Goal: Information Seeking & Learning: Find specific fact

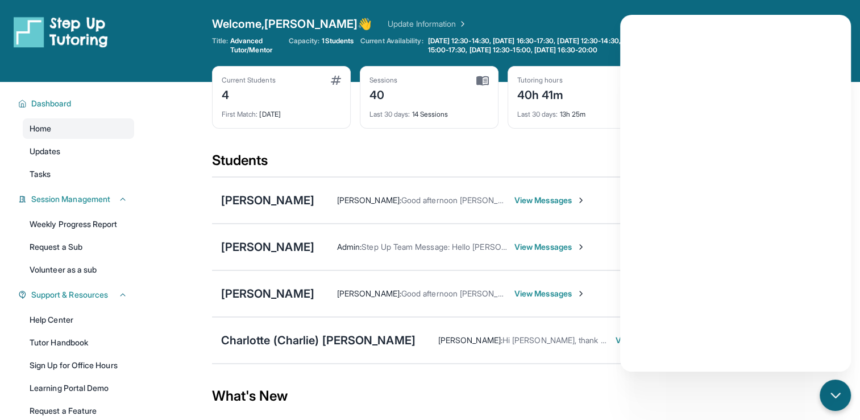
click at [520, 202] on span "View Messages" at bounding box center [550, 199] width 71 height 11
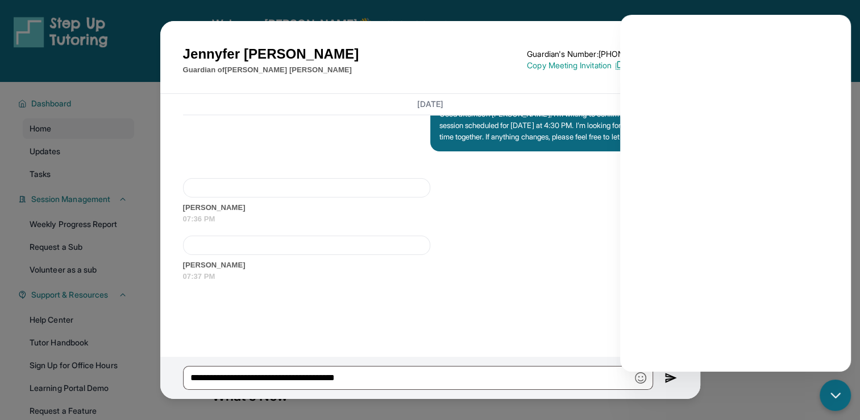
scroll to position [1910, 0]
click at [829, 391] on icon "chat-button" at bounding box center [836, 395] width 14 height 14
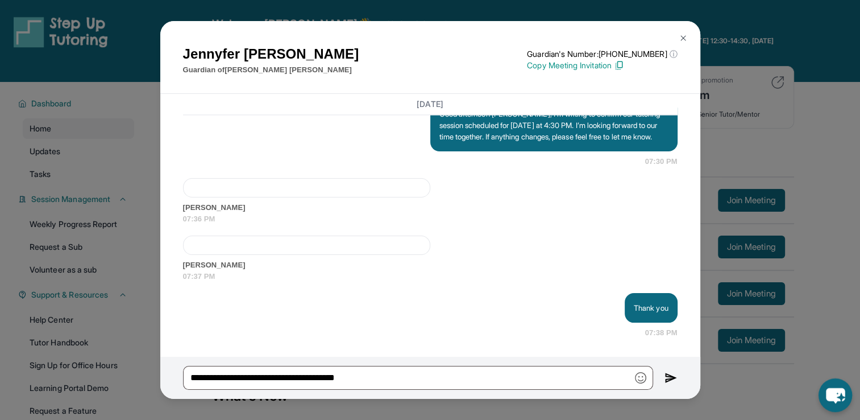
click at [689, 45] on button at bounding box center [683, 38] width 23 height 23
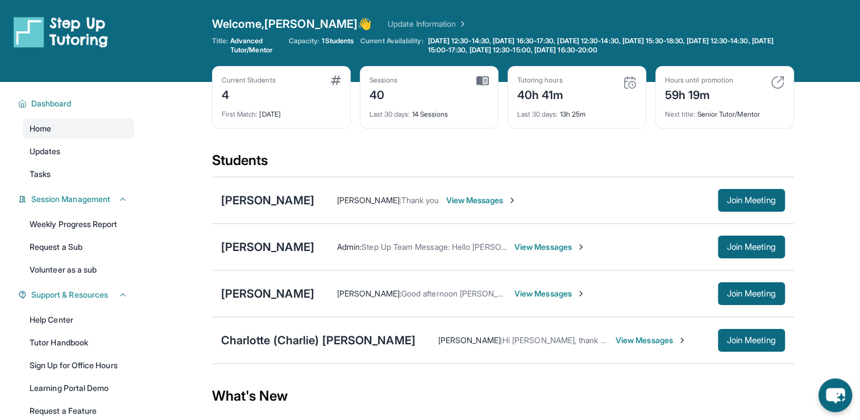
click at [488, 201] on span "View Messages" at bounding box center [481, 199] width 71 height 11
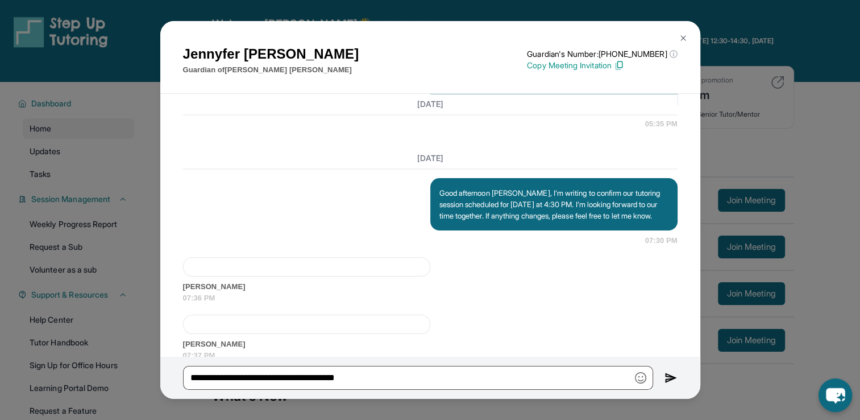
scroll to position [1994, 0]
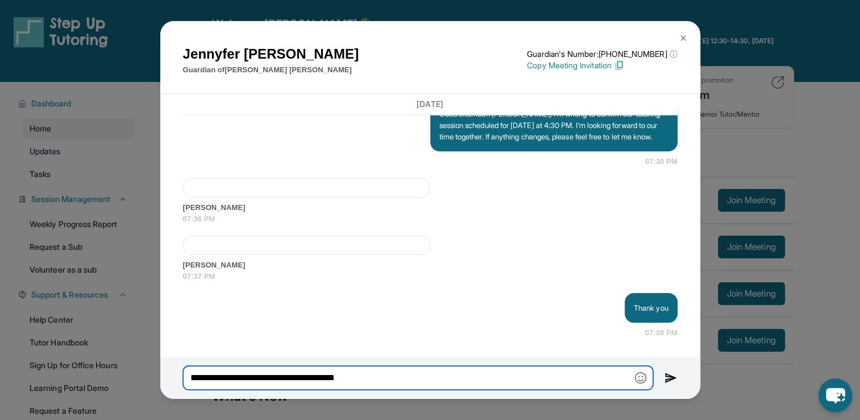
drag, startPoint x: 389, startPoint y: 375, endPoint x: 184, endPoint y: 380, distance: 204.7
click at [184, 380] on input "**********" at bounding box center [418, 378] width 470 height 24
drag, startPoint x: 393, startPoint y: 378, endPoint x: 284, endPoint y: 374, distance: 109.2
click at [284, 374] on input "**********" at bounding box center [418, 378] width 470 height 24
click at [416, 383] on input "**********" at bounding box center [418, 378] width 470 height 24
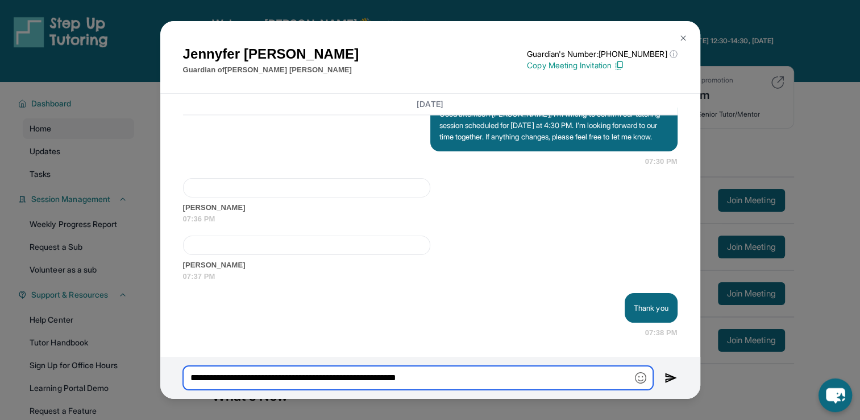
type input "**********"
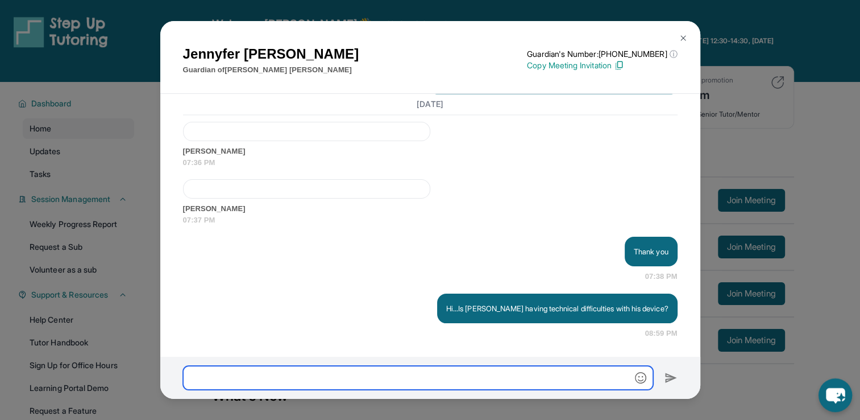
scroll to position [2051, 0]
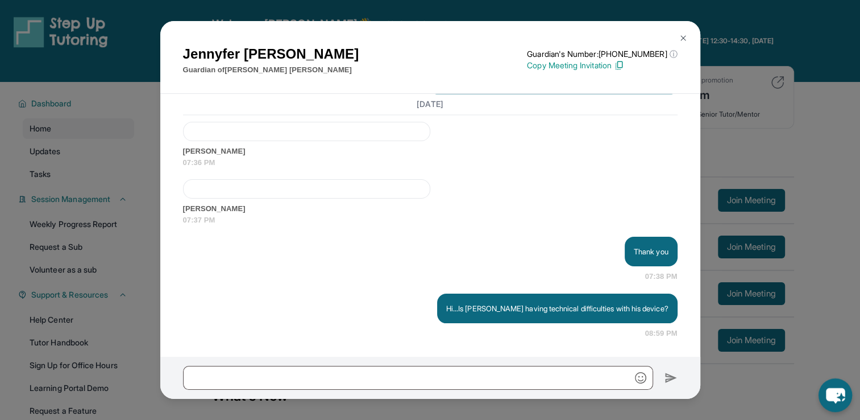
click at [690, 39] on button at bounding box center [683, 38] width 23 height 23
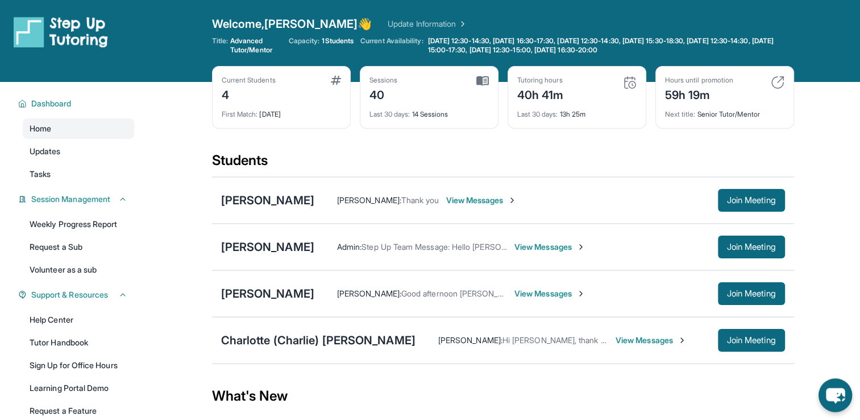
click at [492, 200] on span "View Messages" at bounding box center [481, 199] width 71 height 11
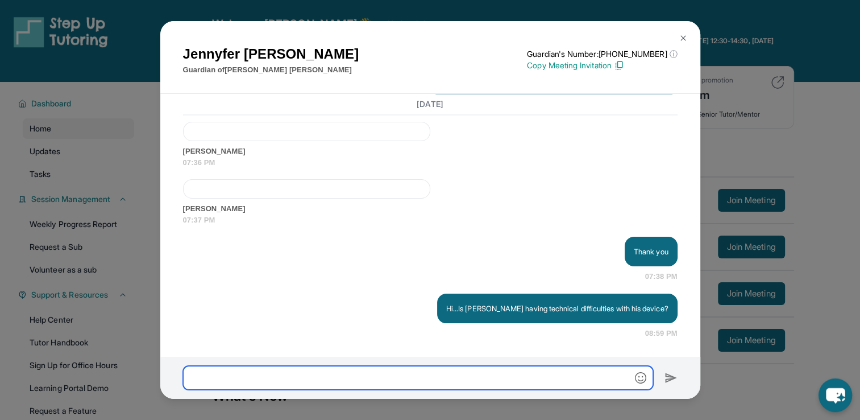
click at [530, 381] on input "text" at bounding box center [418, 378] width 470 height 24
type input "**********"
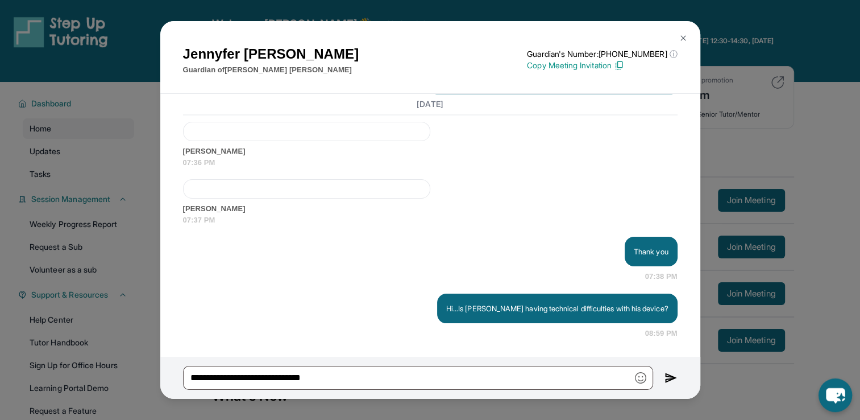
click at [670, 374] on img at bounding box center [671, 378] width 13 height 14
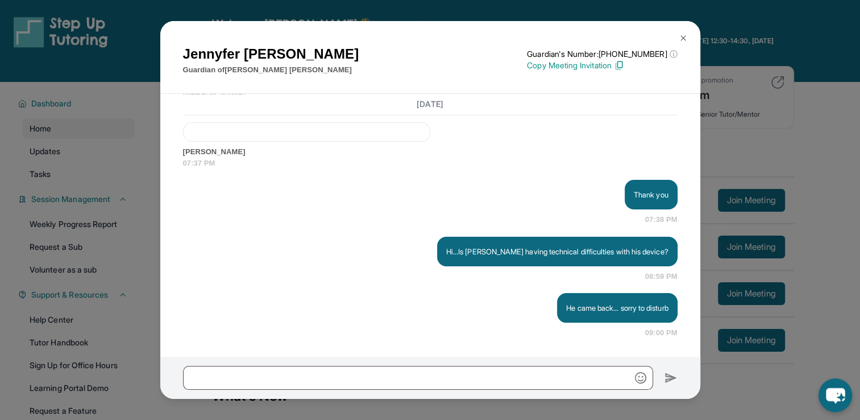
scroll to position [2108, 0]
click at [809, 101] on div "Jennyfer Cerna Guardian of Mathew Baeza Guardian's Number: +17623394435 ⓘ This …" at bounding box center [430, 210] width 860 height 420
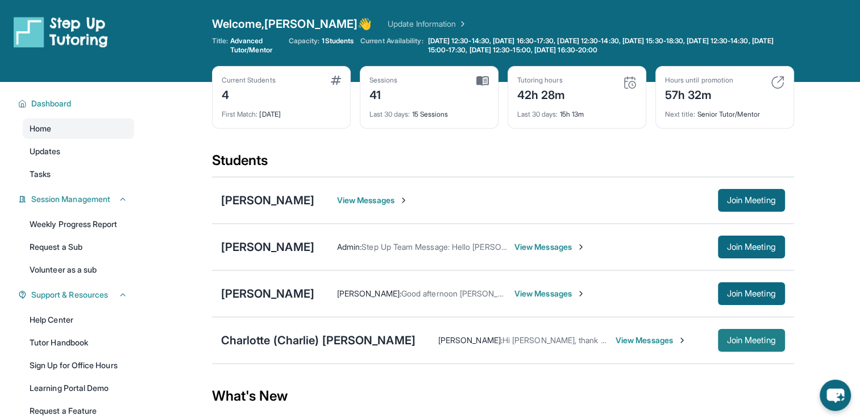
click at [744, 344] on button "Join Meeting" at bounding box center [751, 340] width 67 height 23
click at [616, 338] on span "View Messages" at bounding box center [651, 339] width 71 height 11
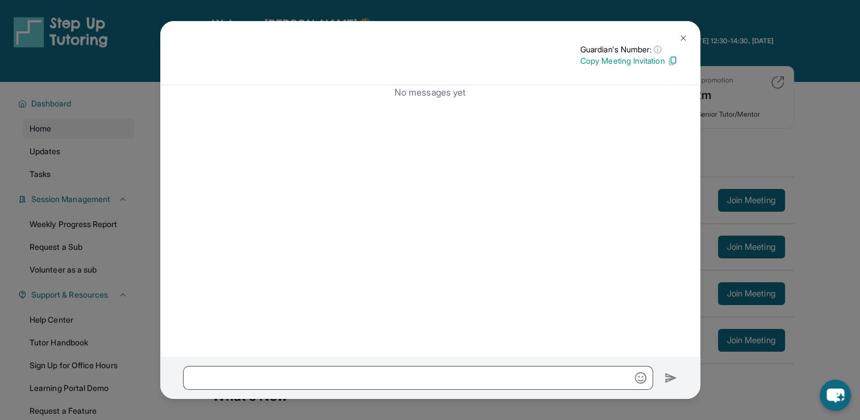
click at [682, 35] on img at bounding box center [683, 38] width 9 height 9
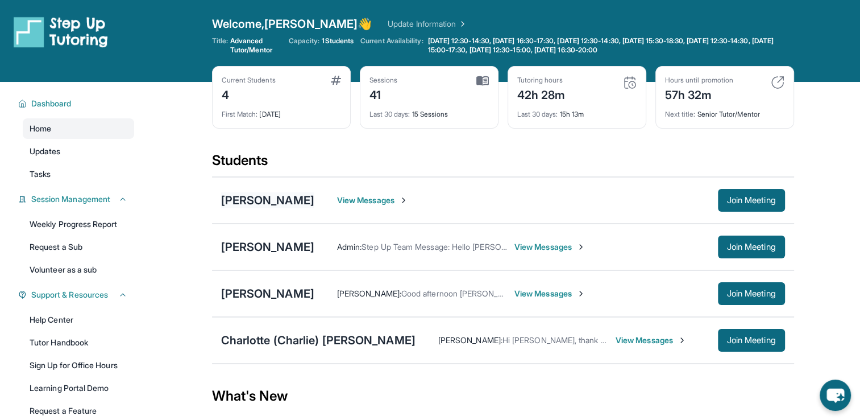
click at [275, 197] on div "[PERSON_NAME]" at bounding box center [267, 200] width 93 height 16
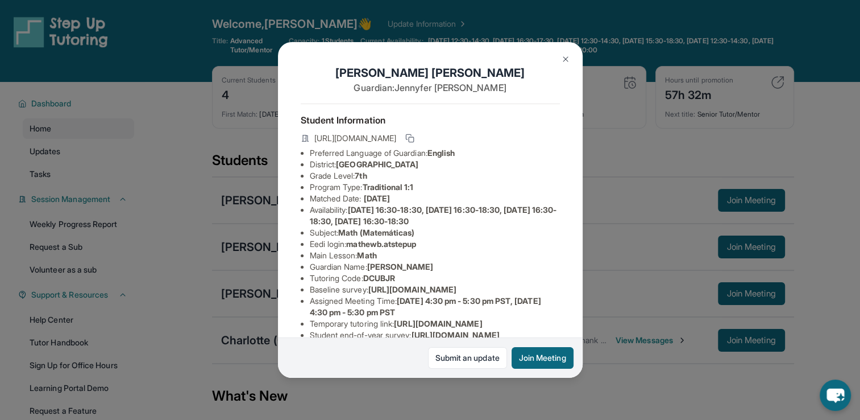
click at [562, 56] on img at bounding box center [565, 59] width 9 height 9
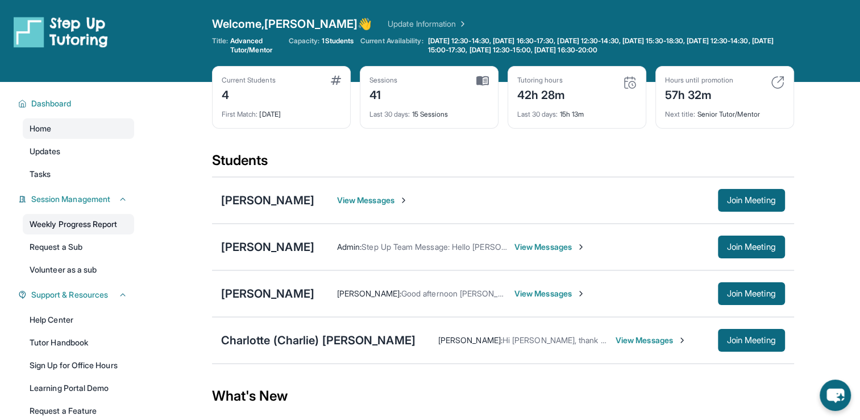
click at [116, 224] on link "Weekly Progress Report" at bounding box center [78, 224] width 111 height 20
click at [287, 336] on div "Charlotte (Charlie) [PERSON_NAME]" at bounding box center [318, 340] width 194 height 16
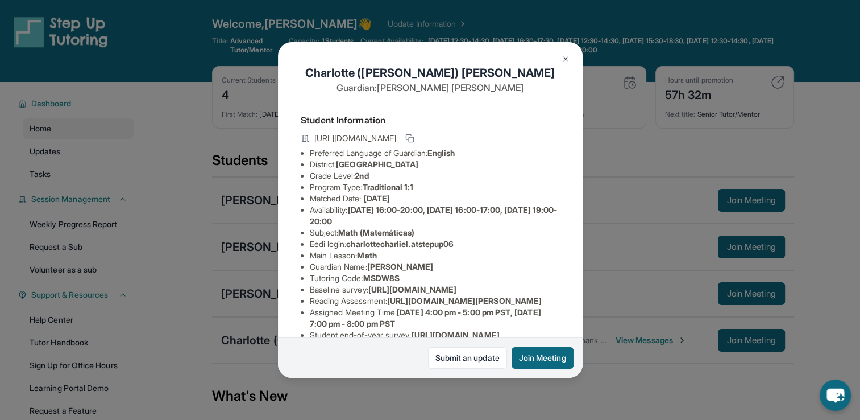
click at [564, 55] on img at bounding box center [565, 59] width 9 height 9
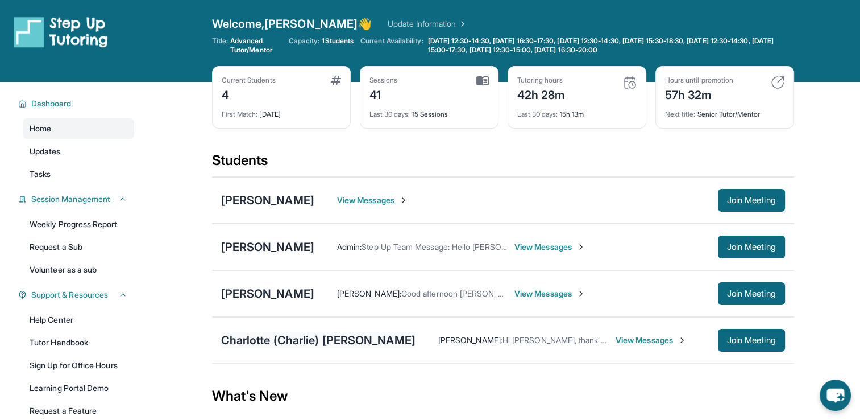
click at [367, 338] on div "Charlotte (Charlie) [PERSON_NAME]" at bounding box center [318, 340] width 194 height 16
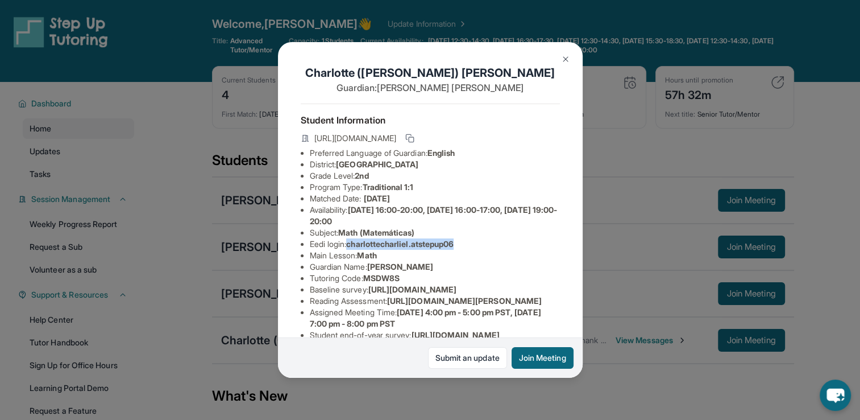
drag, startPoint x: 352, startPoint y: 255, endPoint x: 471, endPoint y: 255, distance: 118.8
click at [471, 250] on li "Eedi login : charlottecharliel.atstepup06" at bounding box center [435, 243] width 250 height 11
copy span "charlottecharliel.atstepup06"
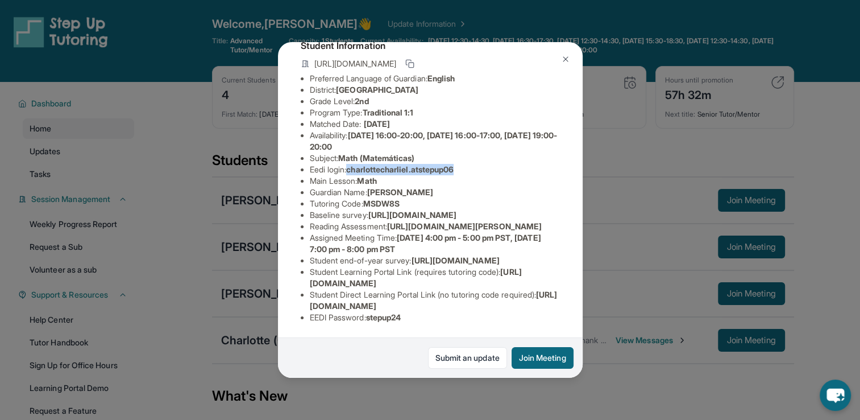
scroll to position [193, 0]
drag, startPoint x: 372, startPoint y: 308, endPoint x: 420, endPoint y: 310, distance: 48.4
click at [420, 312] on li "EEDI Password : stepup24" at bounding box center [435, 317] width 250 height 11
copy span "stepup24"
